Goal: Task Accomplishment & Management: Use online tool/utility

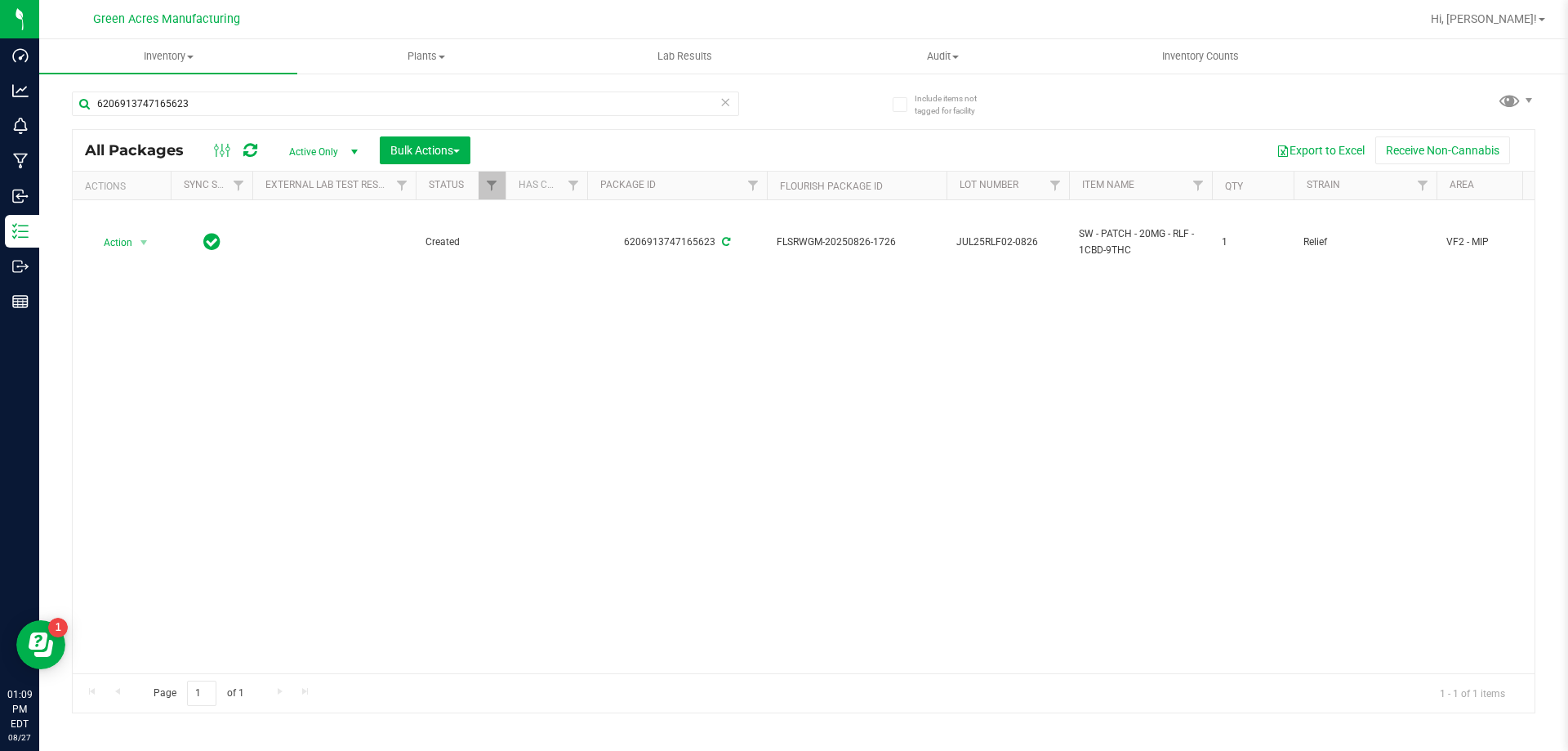
click at [178, 351] on div "Action Action Adjust qty Create package Edit attributes Global inventory Locate…" at bounding box center [804, 437] width 1462 height 473
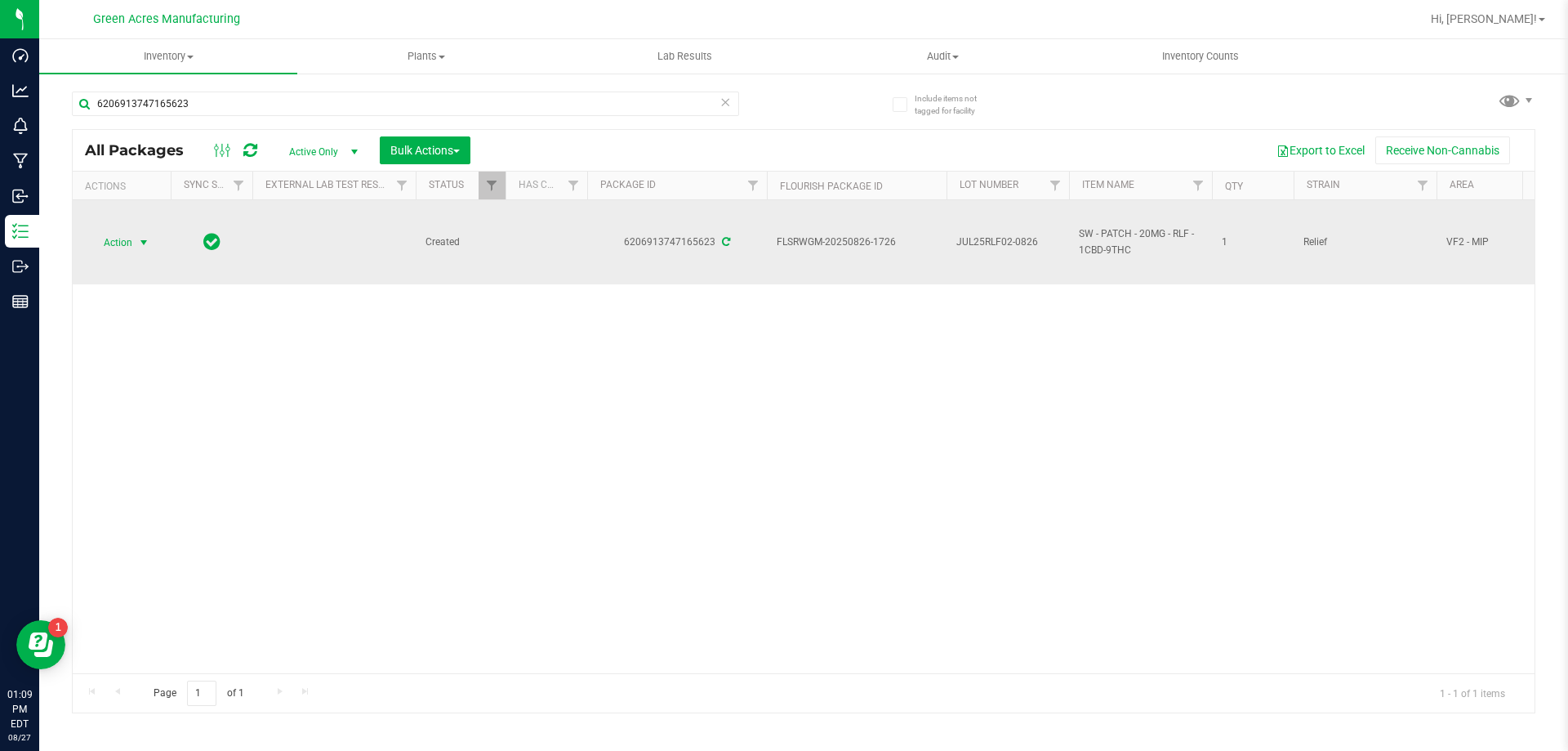
click at [132, 243] on span "Action" at bounding box center [111, 242] width 44 height 23
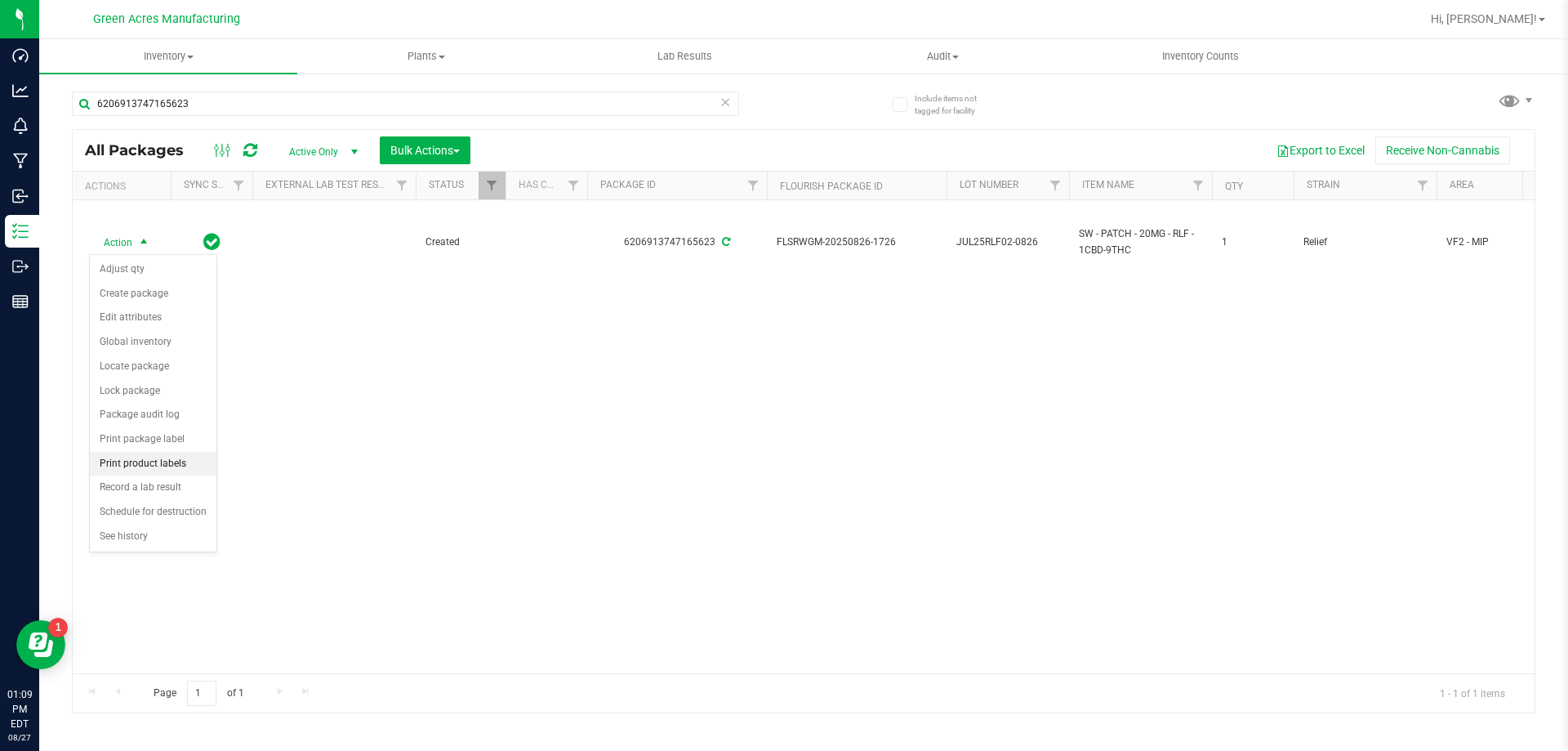
click at [181, 465] on li "Print product labels" at bounding box center [153, 464] width 127 height 25
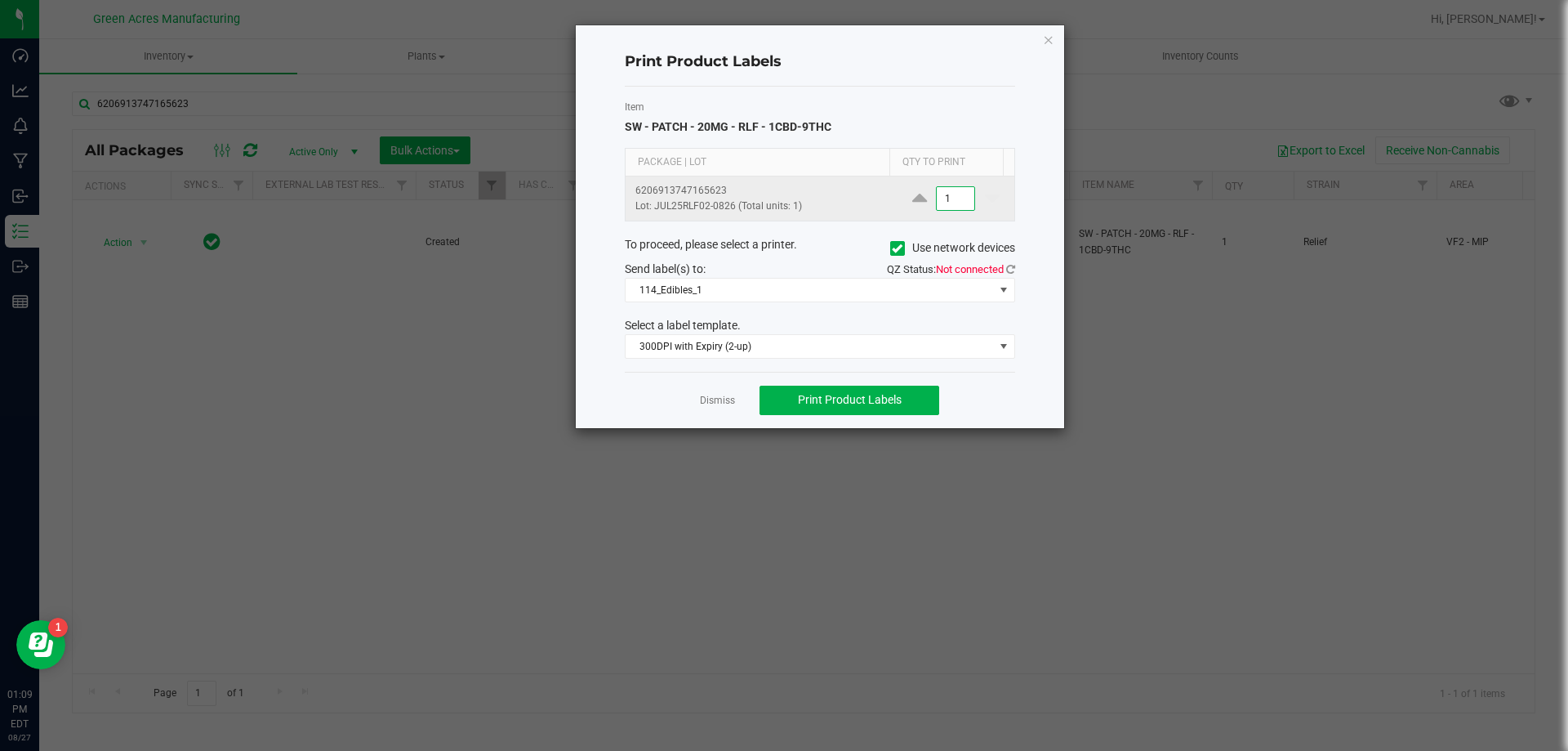
click at [951, 202] on input "1" at bounding box center [956, 199] width 38 height 23
click at [1010, 267] on icon at bounding box center [1011, 269] width 9 height 10
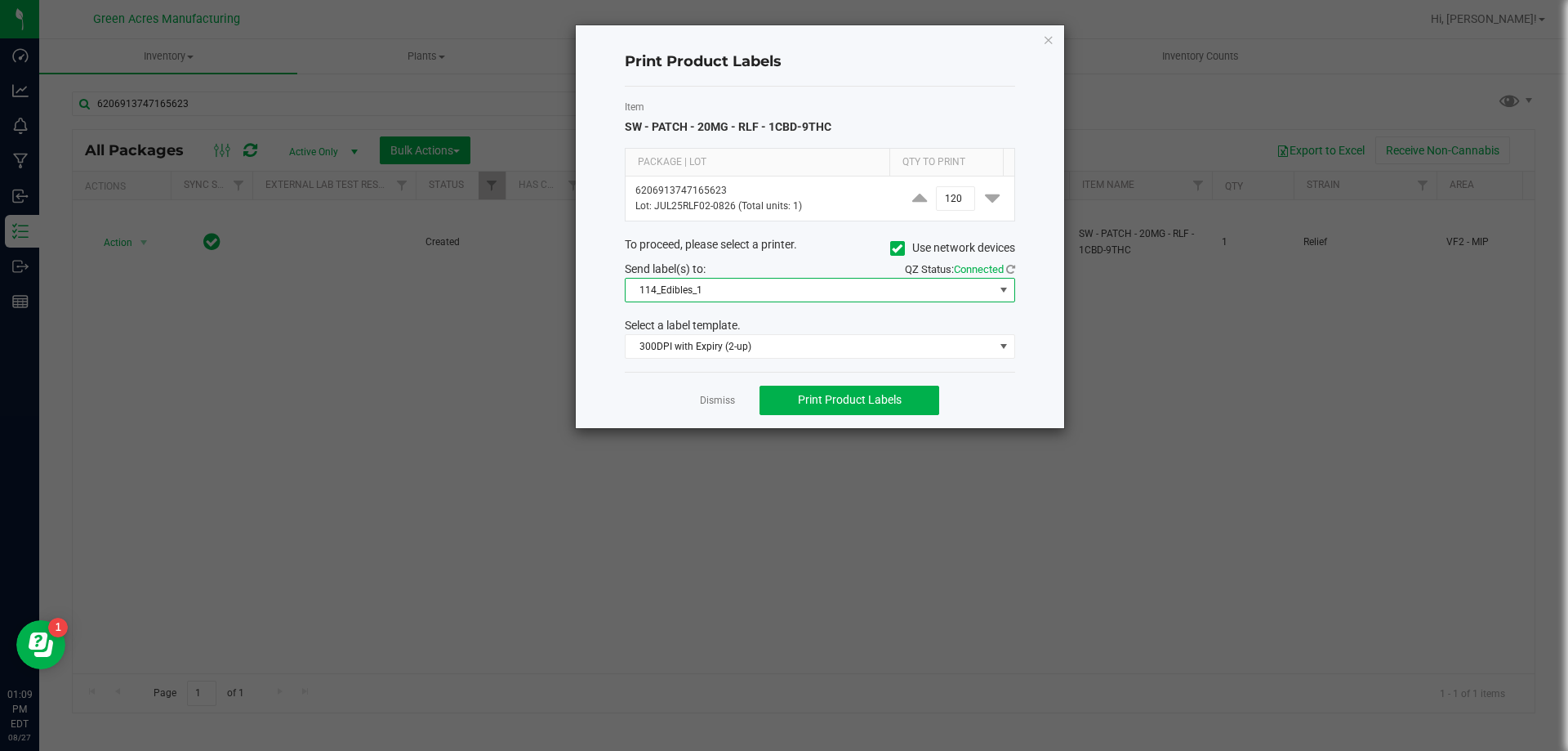
click at [888, 302] on span "114_Edibles_1" at bounding box center [820, 290] width 391 height 25
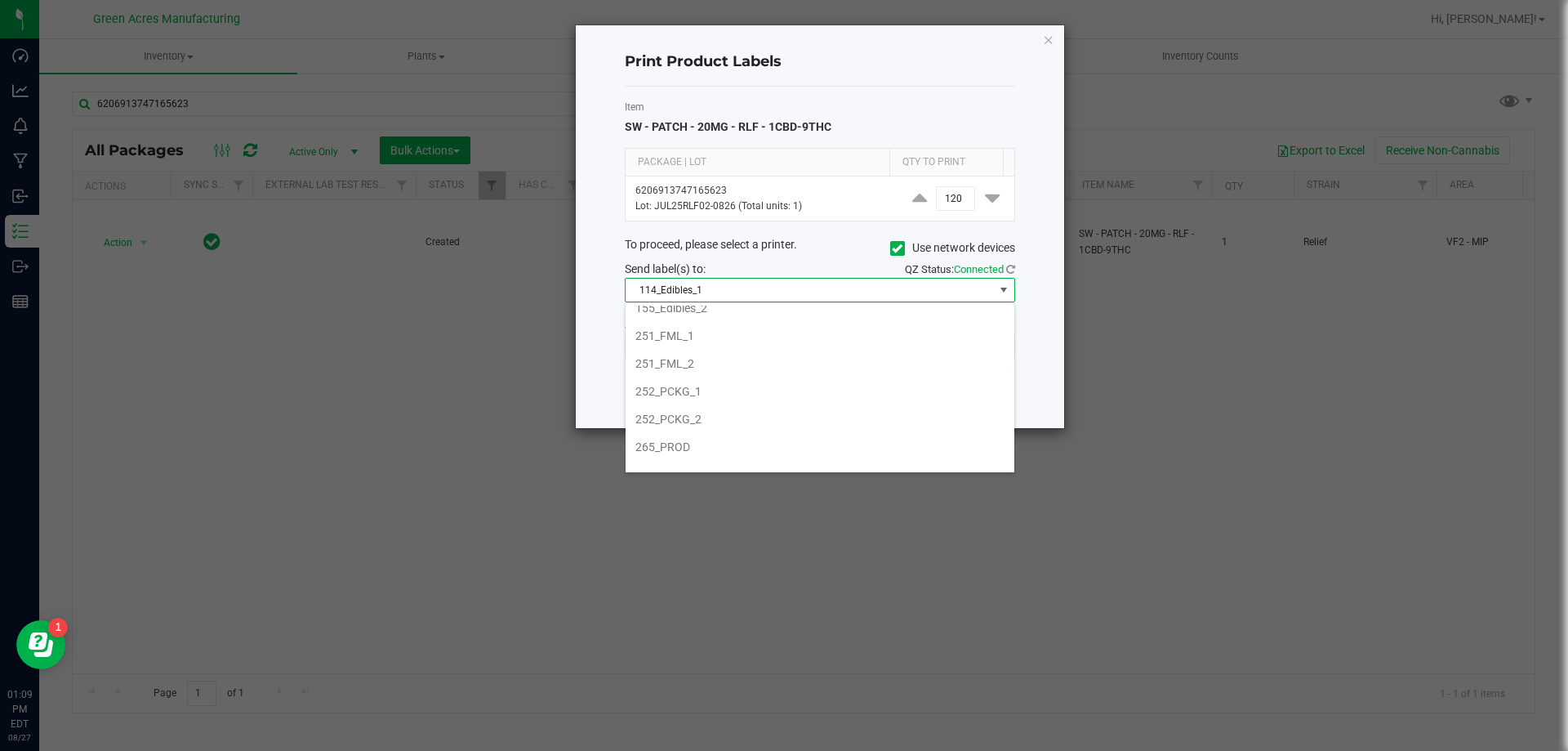
scroll to position [164, 0]
click at [809, 375] on li "252_PCKG_1" at bounding box center [820, 377] width 389 height 27
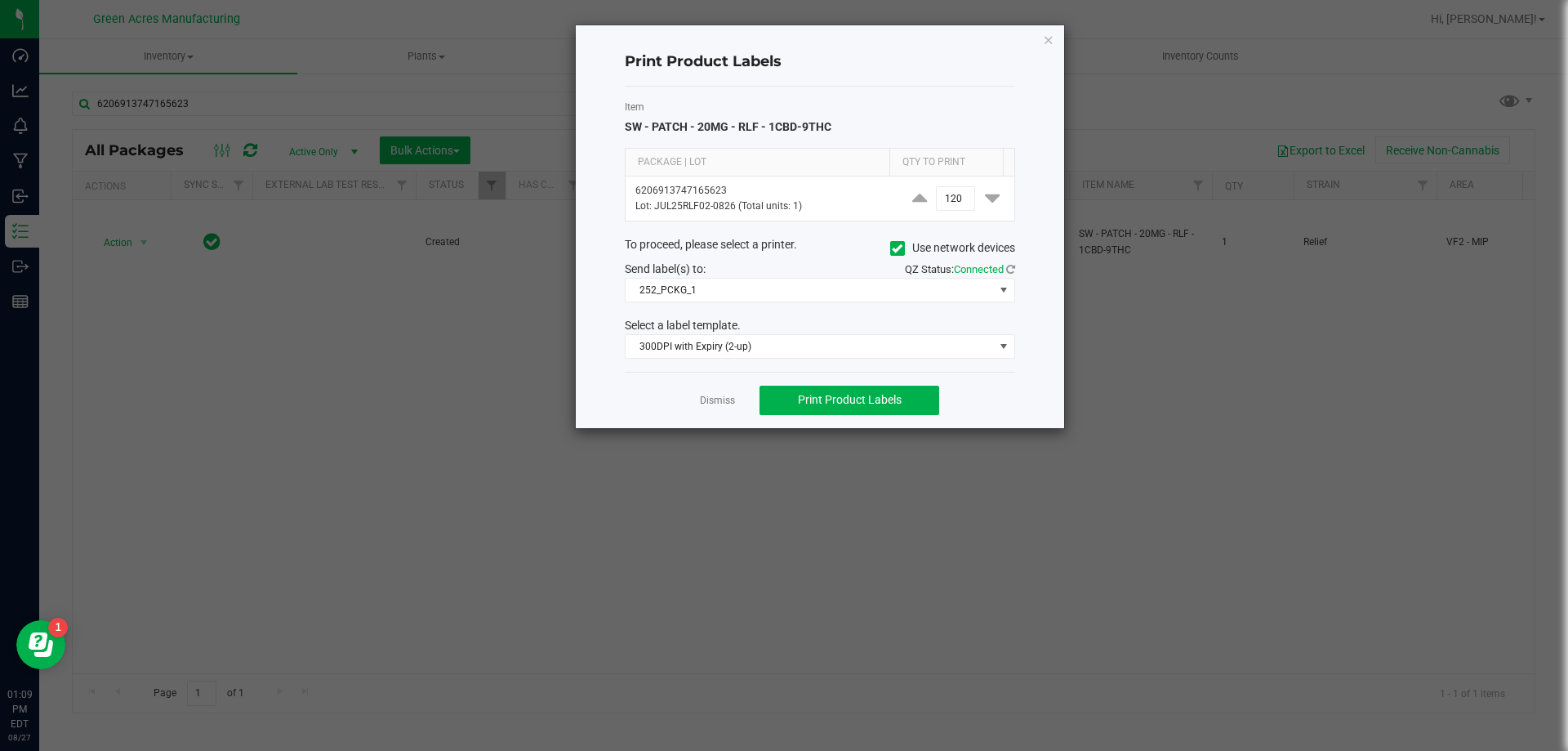
click at [809, 273] on div "Send label(s) to:" at bounding box center [716, 270] width 207 height 17
drag, startPoint x: 806, startPoint y: 279, endPoint x: 806, endPoint y: 288, distance: 9.0
click at [806, 279] on span "252_PCKG_1" at bounding box center [810, 290] width 369 height 23
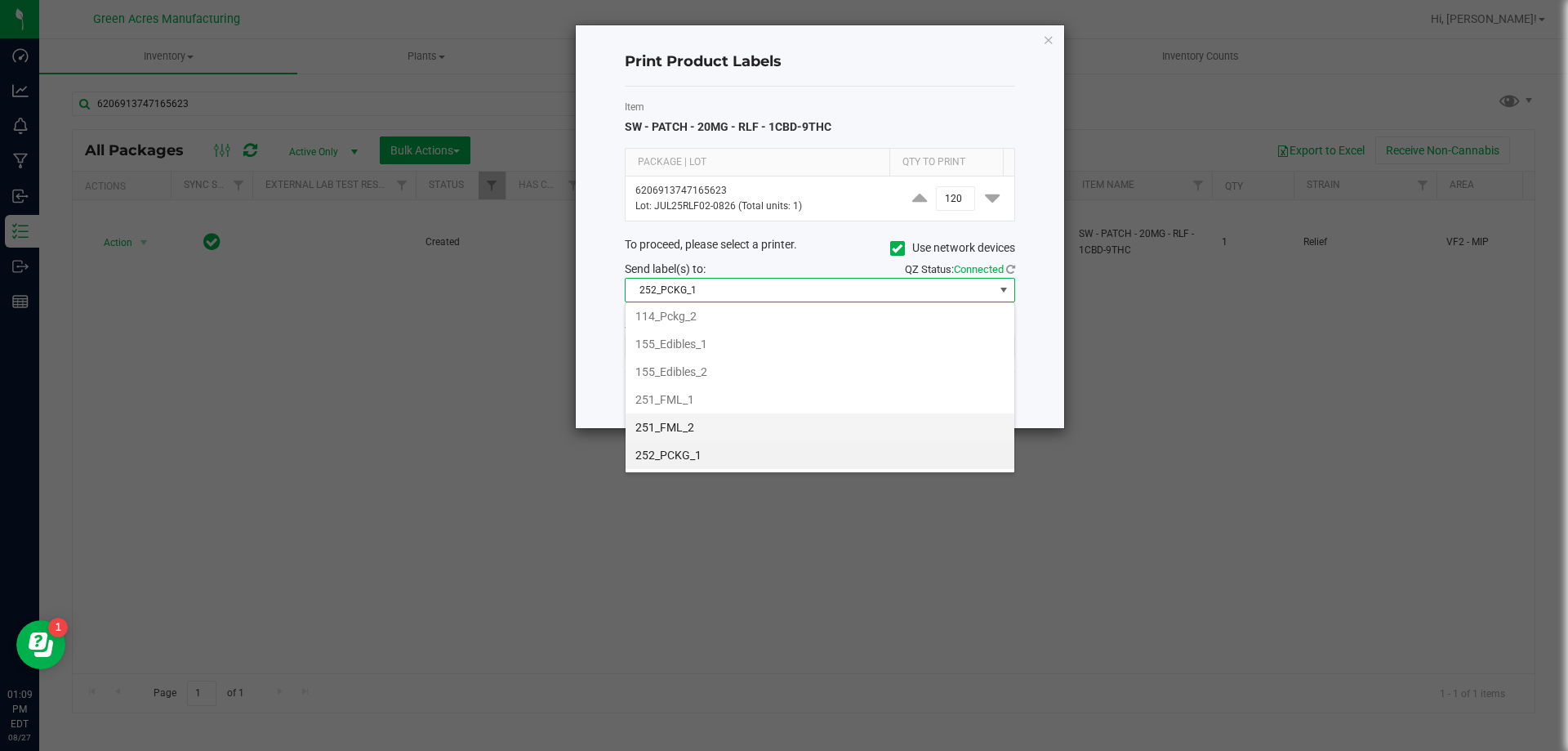
scroll to position [168, 0]
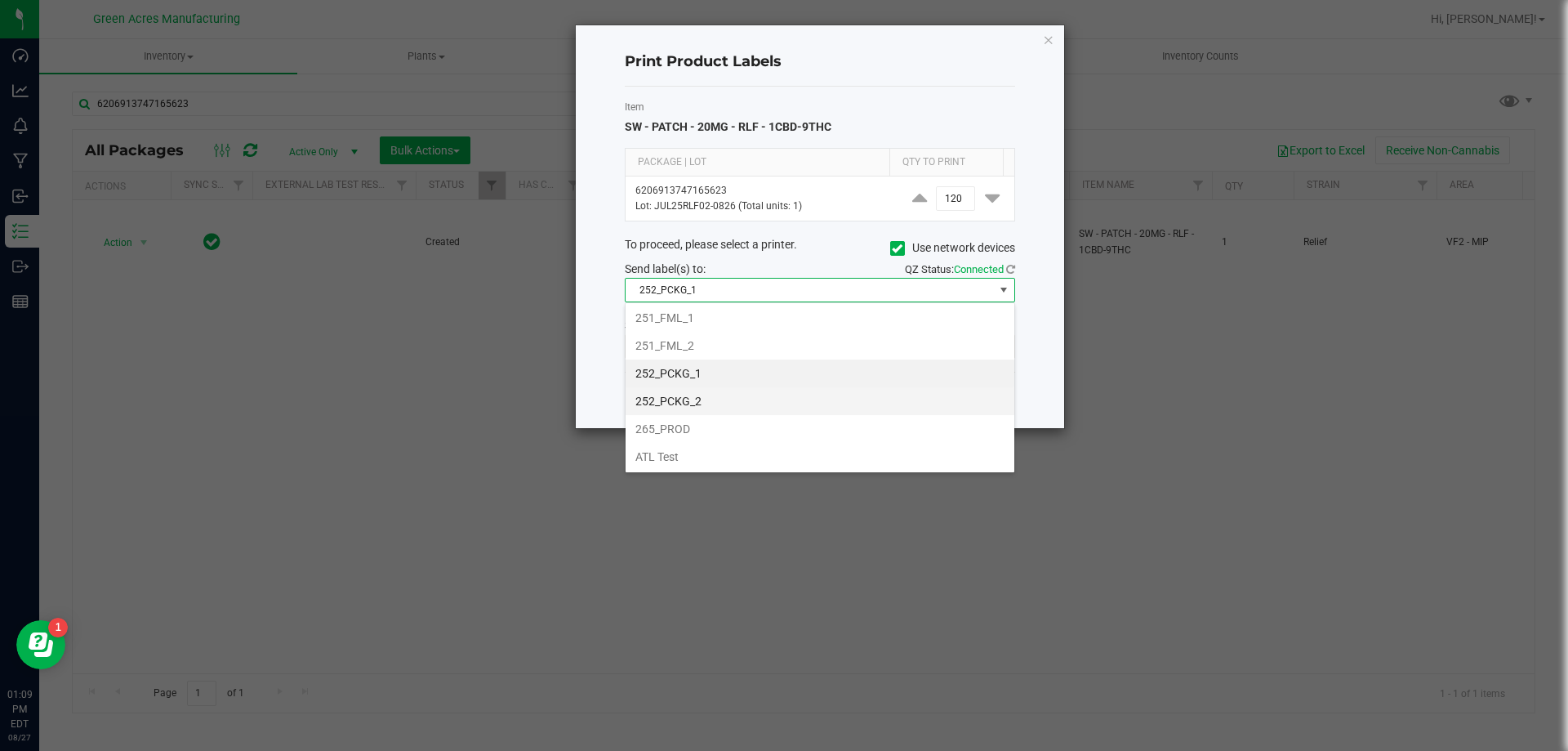
click at [777, 408] on li "252_PCKG_2" at bounding box center [820, 400] width 389 height 27
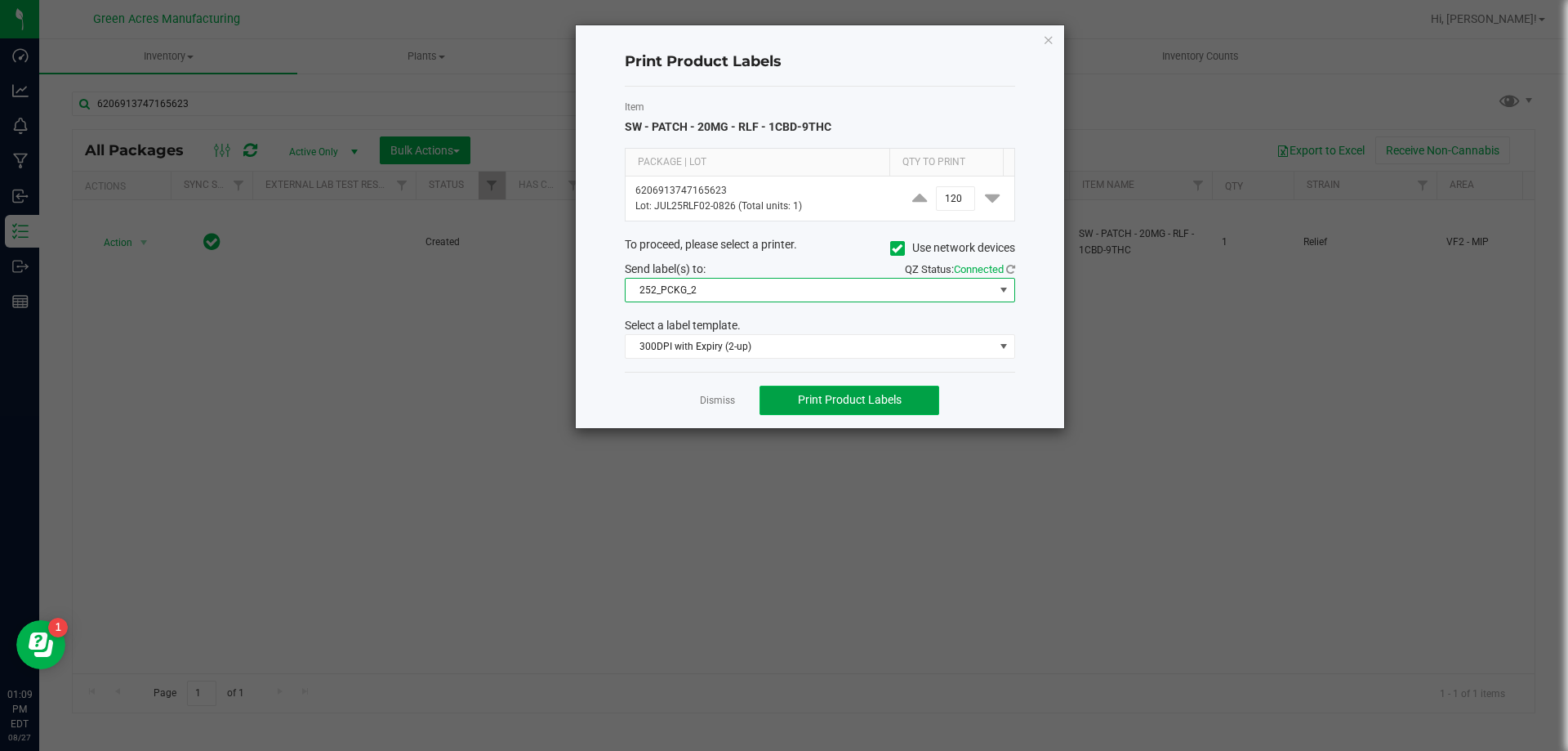
click at [866, 399] on span "Print Product Labels" at bounding box center [850, 399] width 104 height 13
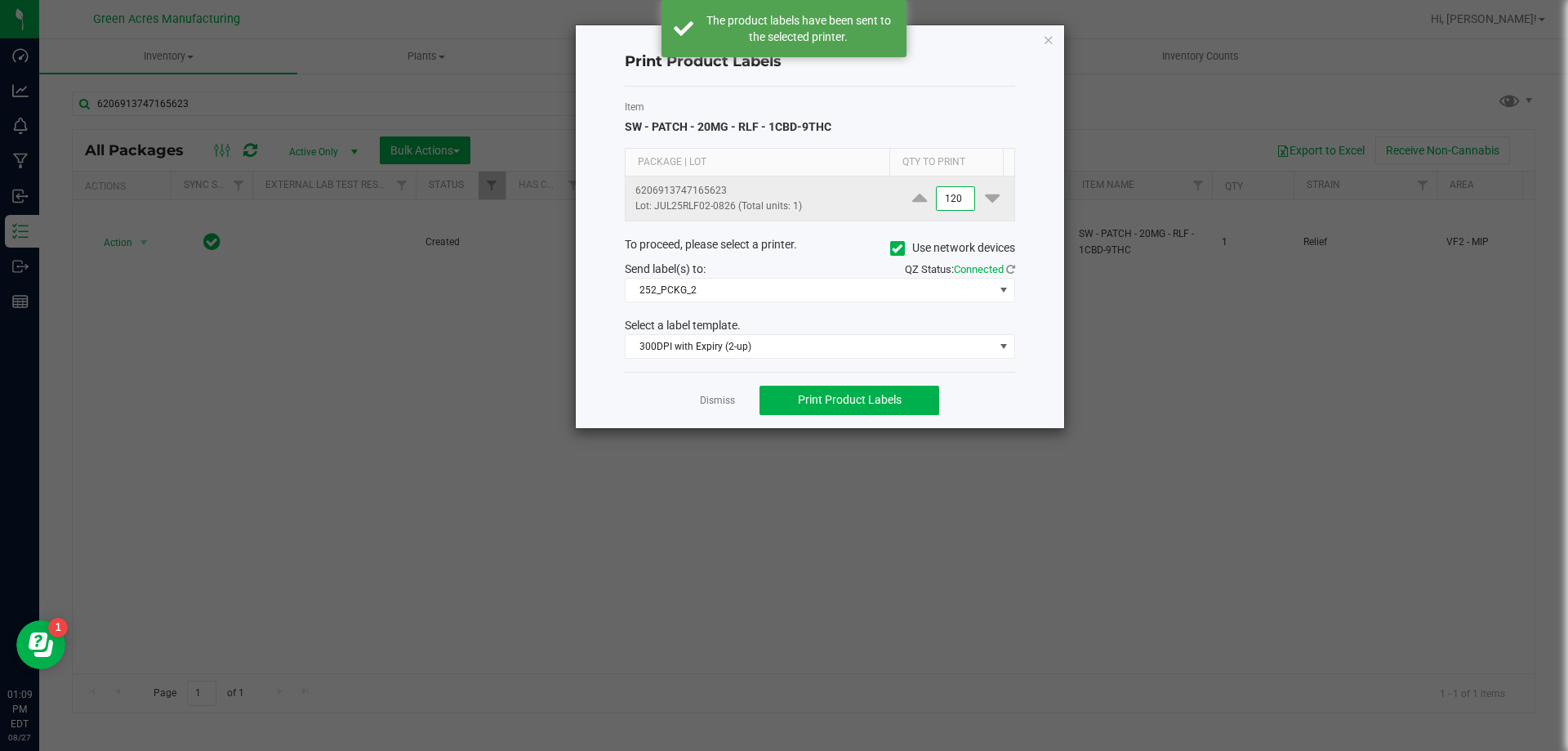
click at [950, 206] on input "120" at bounding box center [956, 199] width 38 height 23
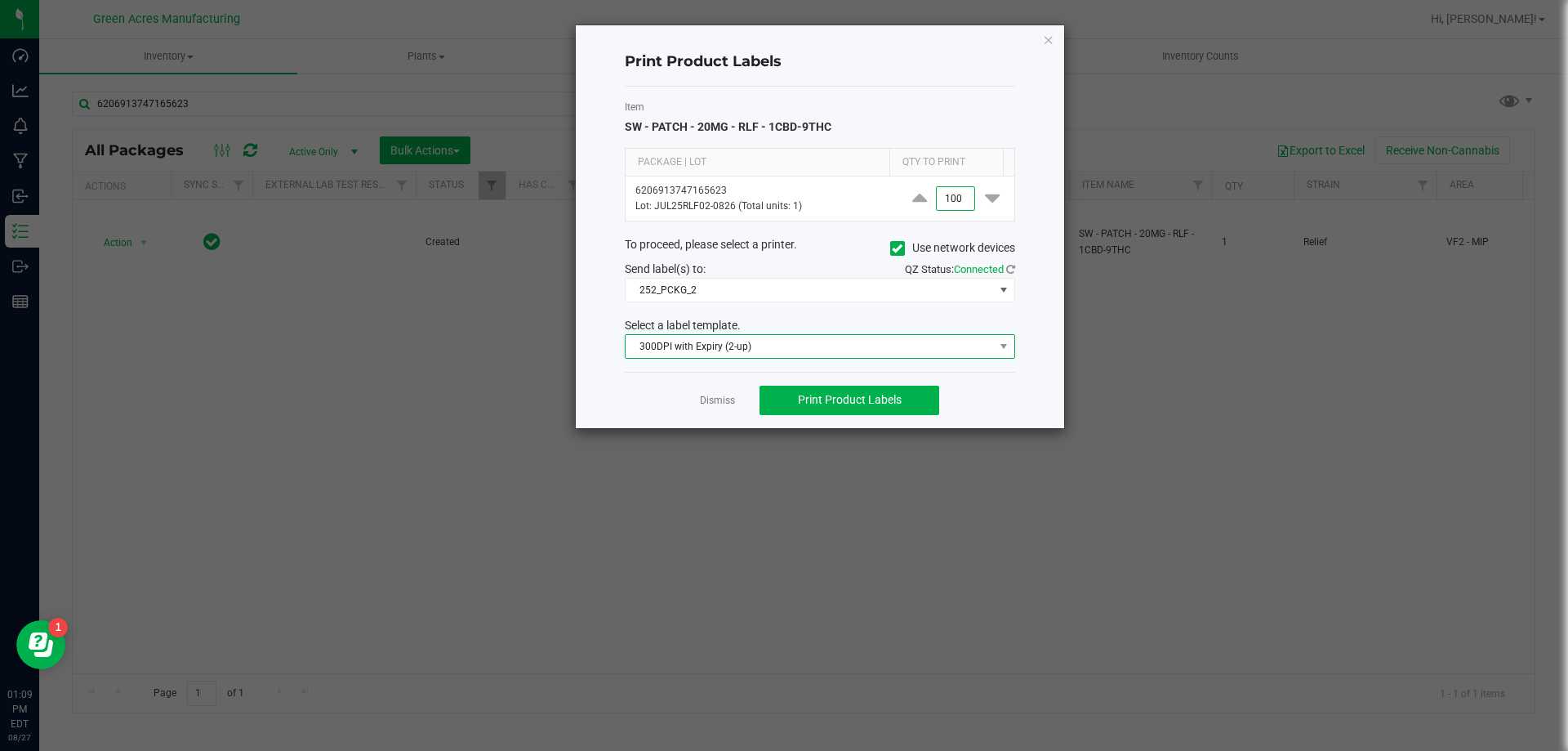
click at [868, 349] on span "300DPI with Expiry (2-up)" at bounding box center [810, 346] width 369 height 23
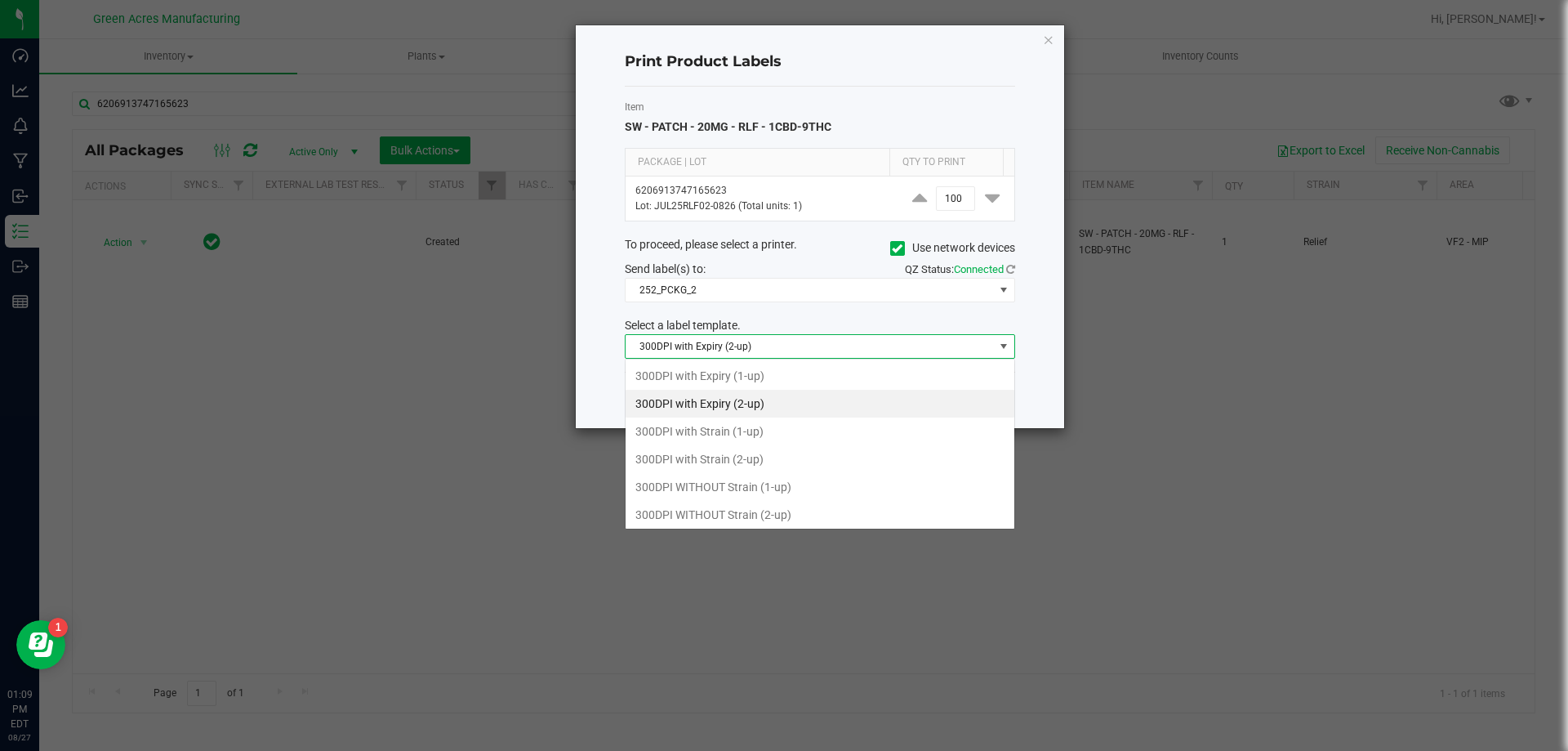
scroll to position [25, 391]
click at [850, 464] on li "300DPI with Strain (2-up)" at bounding box center [820, 459] width 389 height 27
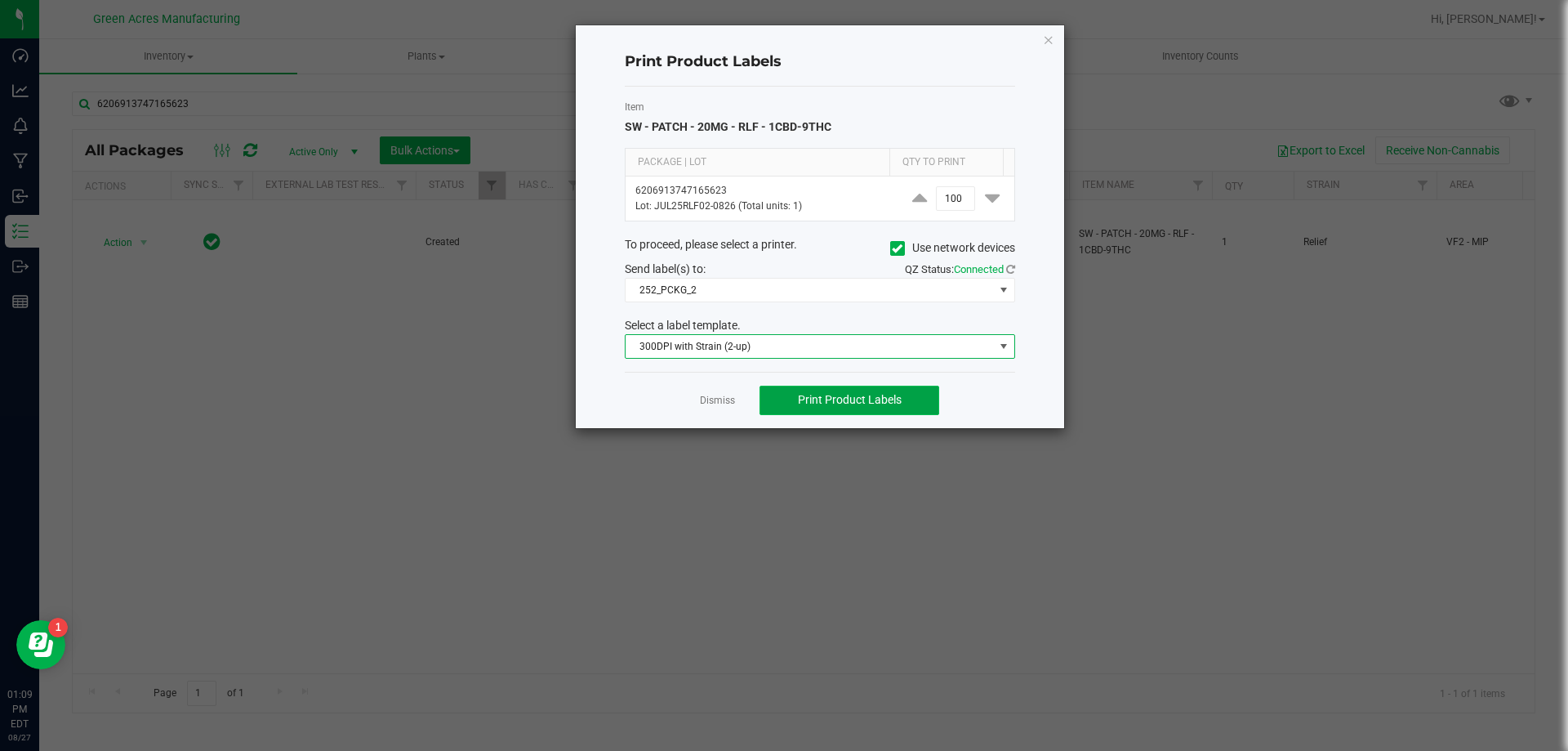
click at [855, 388] on button "Print Product Labels" at bounding box center [849, 400] width 180 height 29
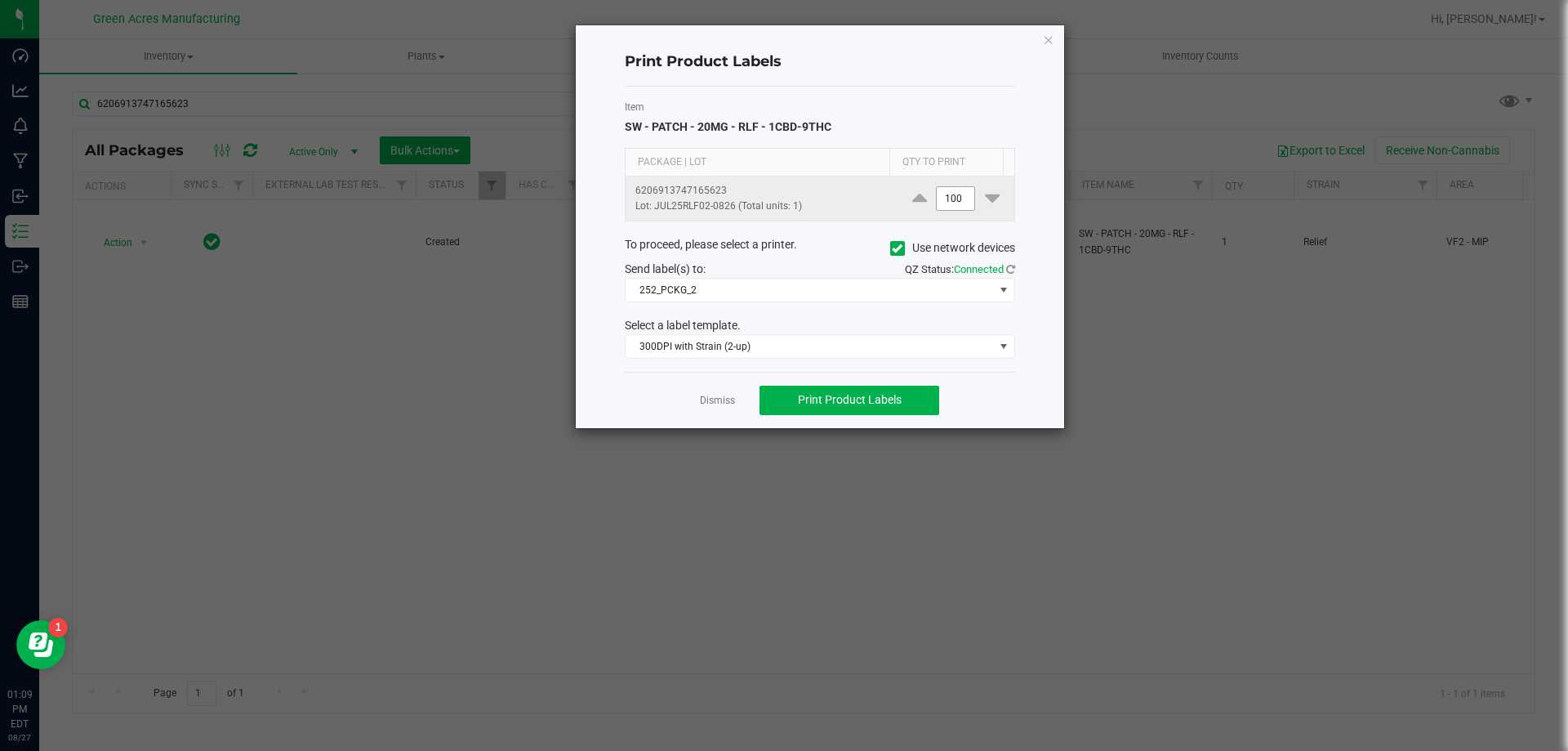
click at [949, 210] on span "100" at bounding box center [955, 199] width 39 height 25
click at [949, 195] on input "100" at bounding box center [956, 199] width 38 height 23
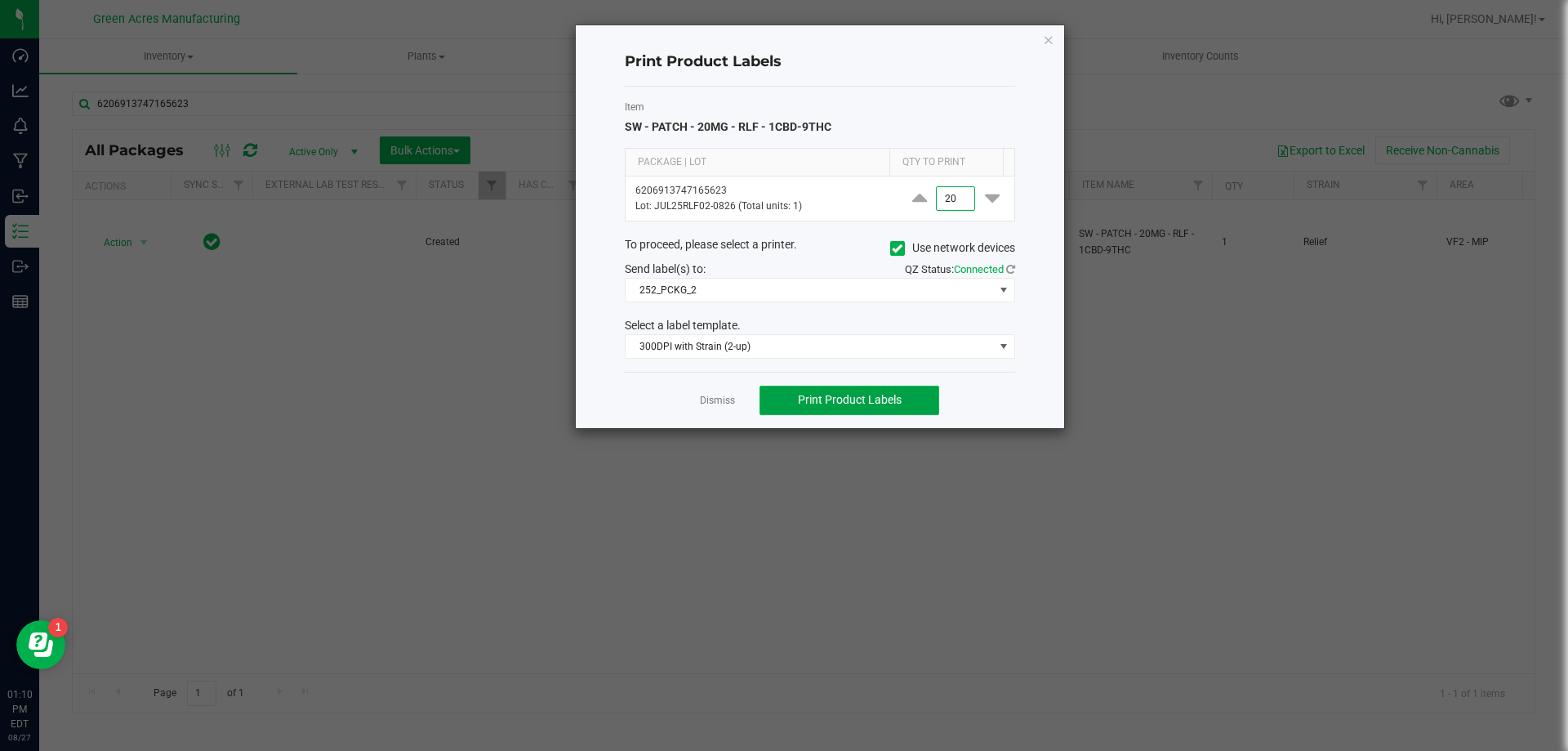
click at [864, 398] on span "Print Product Labels" at bounding box center [850, 399] width 104 height 13
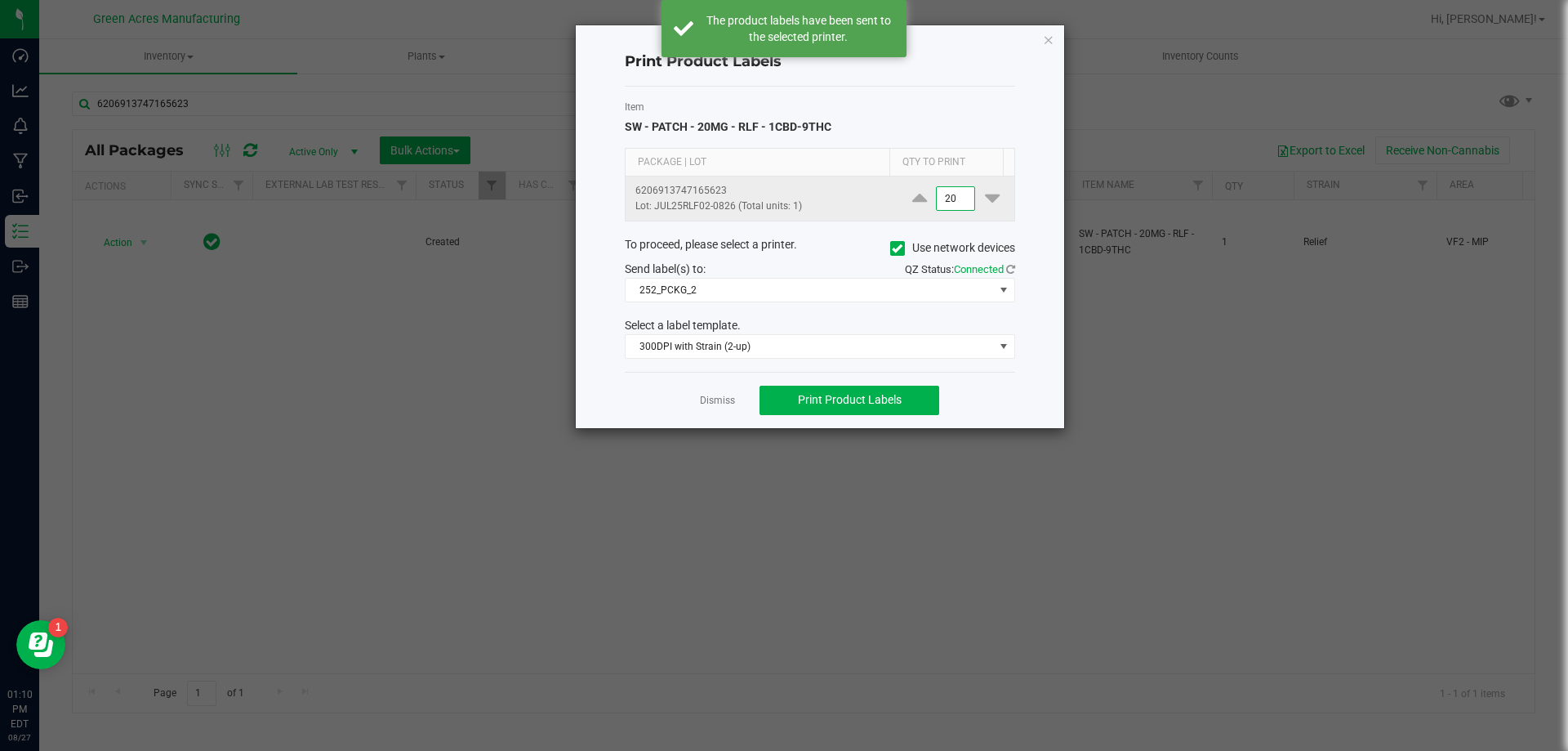
click at [938, 197] on input "20" at bounding box center [956, 199] width 38 height 23
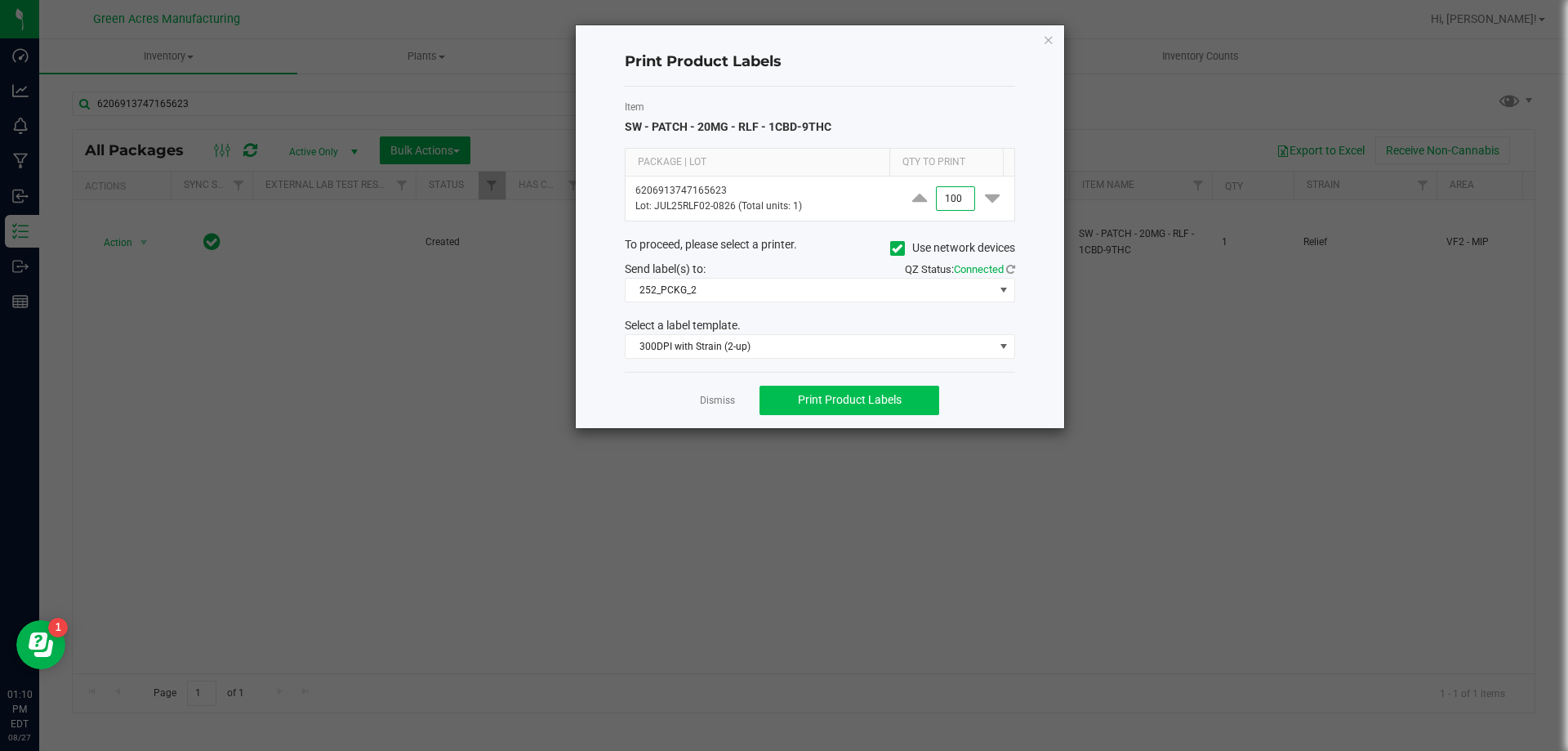
type input "100"
click at [884, 395] on span "Print Product Labels" at bounding box center [850, 399] width 104 height 13
